Goal: Task Accomplishment & Management: Complete application form

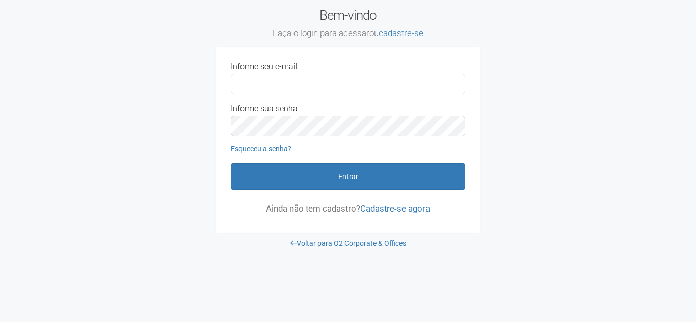
click at [413, 87] on input "Informe seu e-mail" at bounding box center [348, 84] width 234 height 20
click at [425, 88] on input "Informe seu e-mail" at bounding box center [348, 84] width 234 height 20
type input "**********"
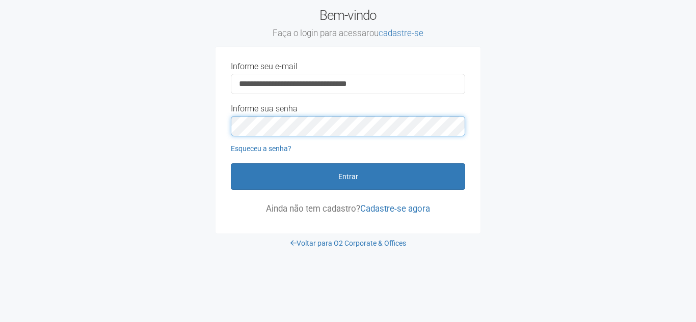
click at [231, 163] on button "Entrar" at bounding box center [348, 176] width 234 height 26
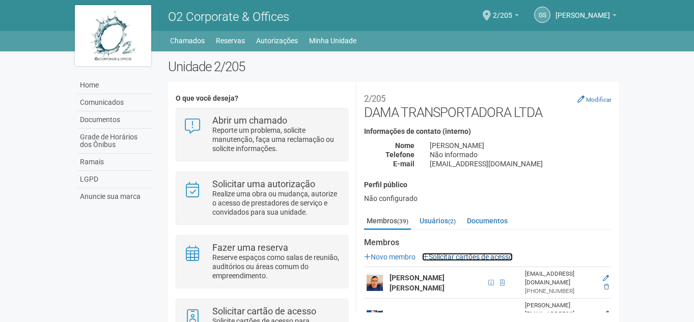
click at [439, 259] on link "Solicitar cartões de acesso" at bounding box center [467, 257] width 91 height 8
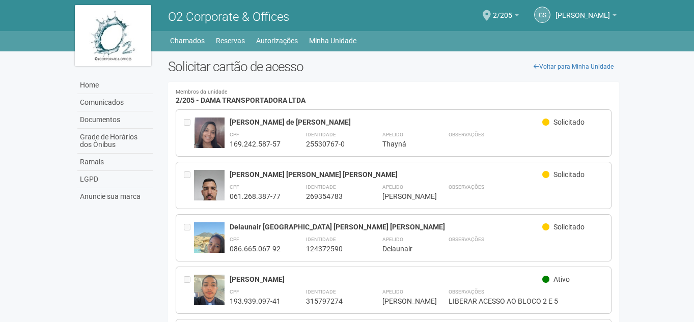
click at [136, 28] on img at bounding box center [113, 35] width 76 height 61
